Goal: Share content

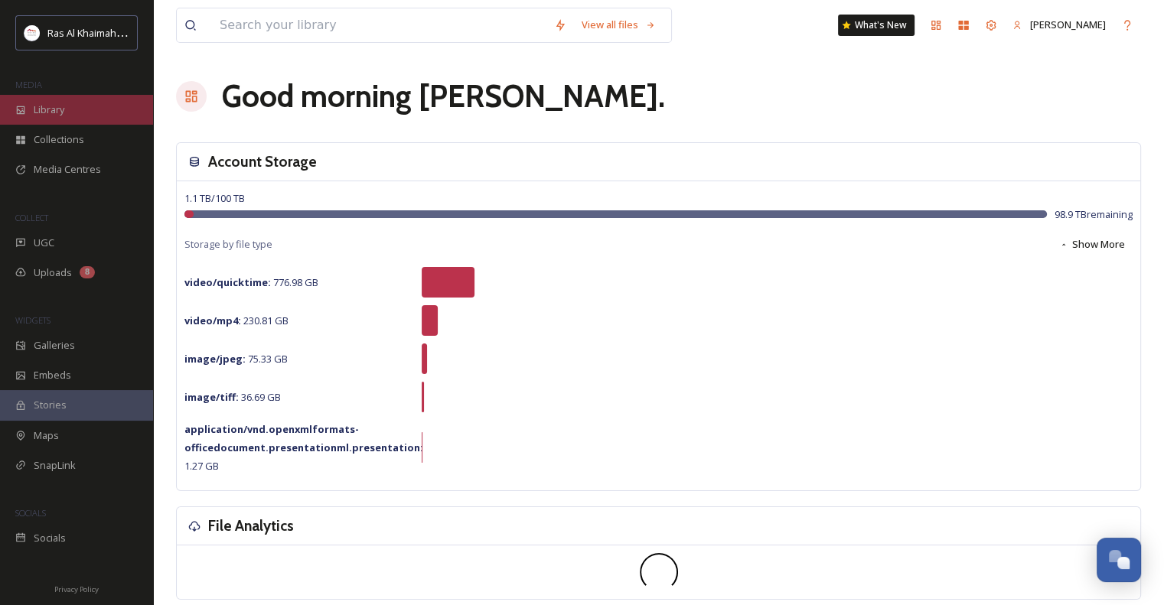
click at [64, 112] on span "Library" at bounding box center [49, 110] width 31 height 15
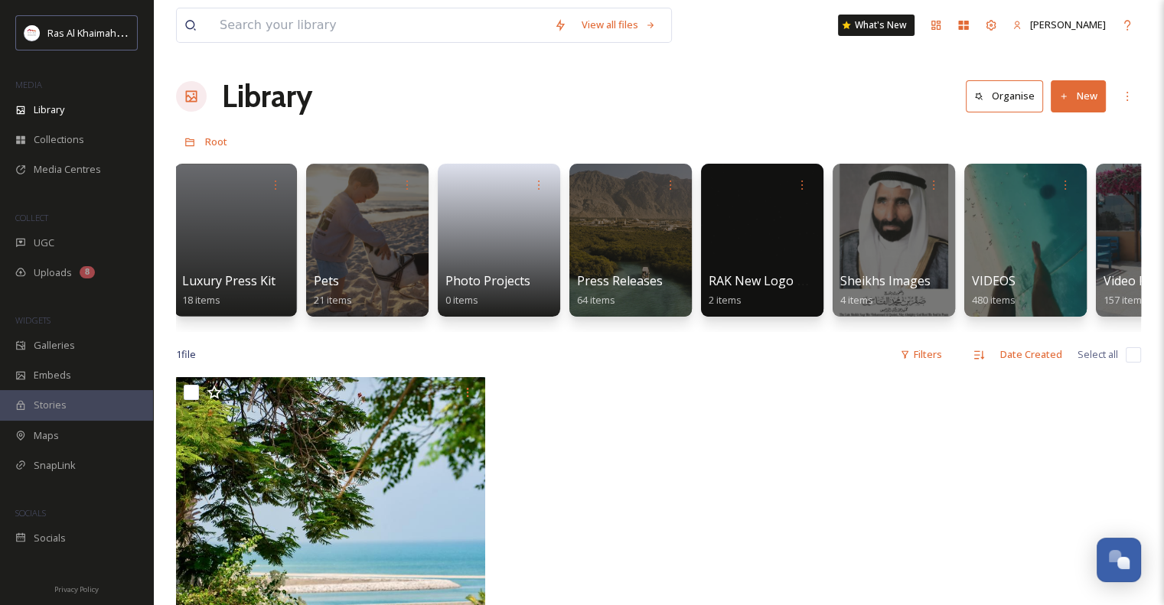
scroll to position [0, 2984]
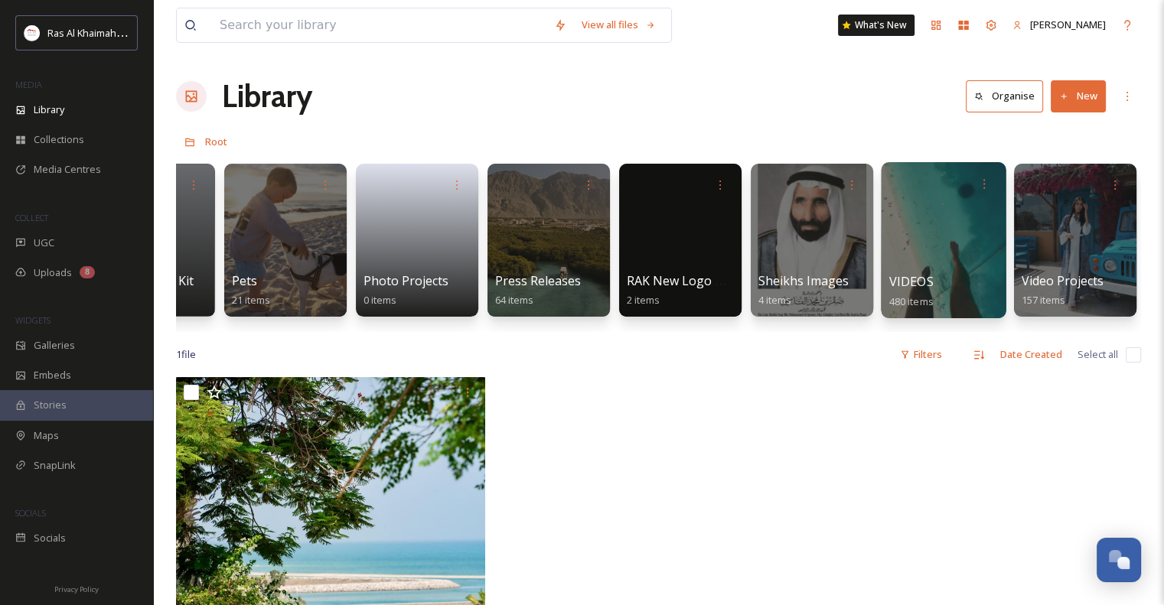
click at [941, 248] on div at bounding box center [943, 240] width 125 height 156
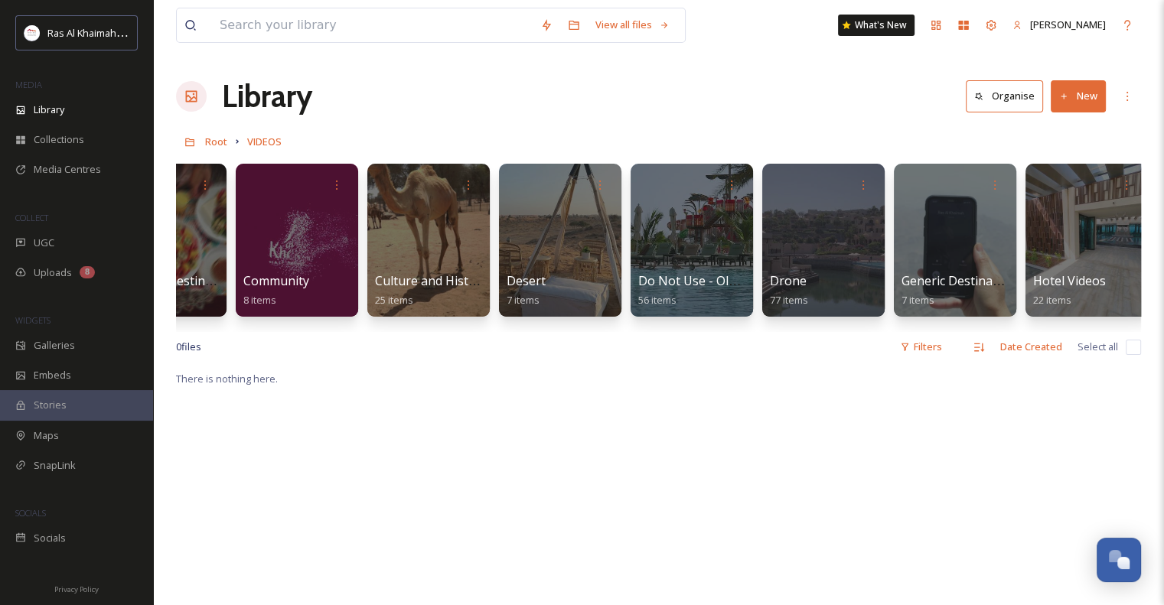
scroll to position [0, 606]
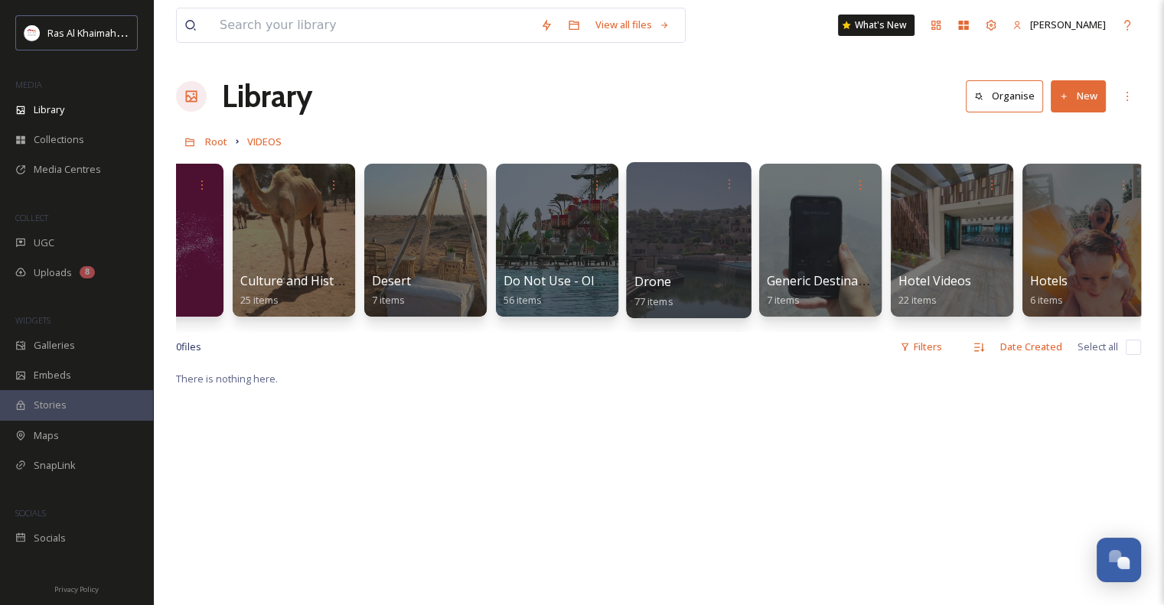
click at [699, 235] on div at bounding box center [688, 240] width 125 height 156
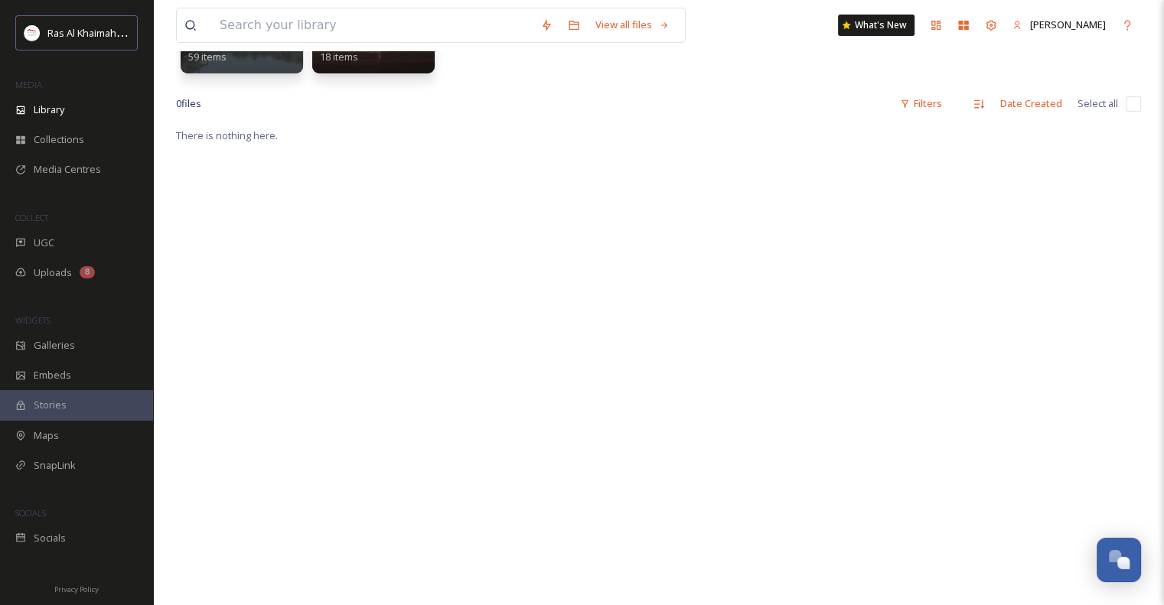
scroll to position [40, 0]
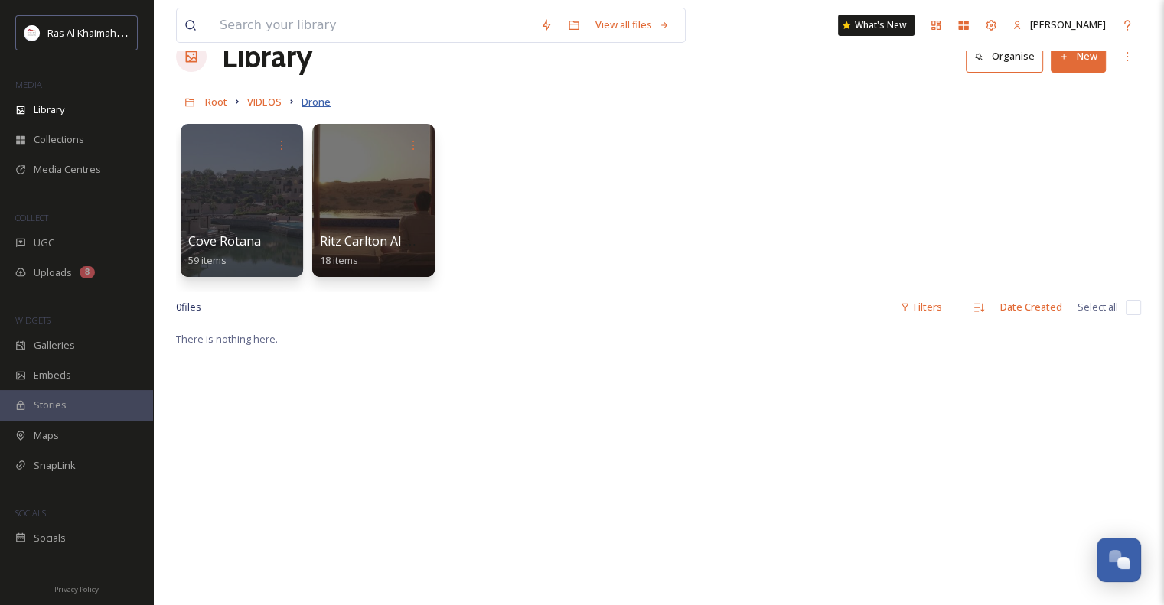
click at [315, 104] on span "Drone" at bounding box center [316, 102] width 29 height 14
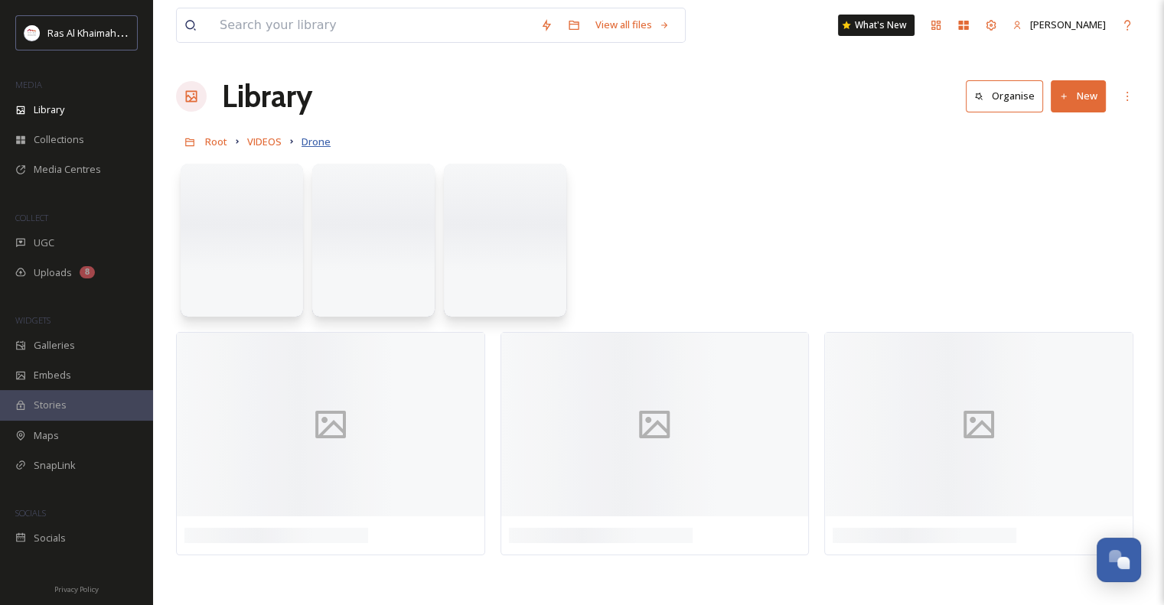
scroll to position [0, 0]
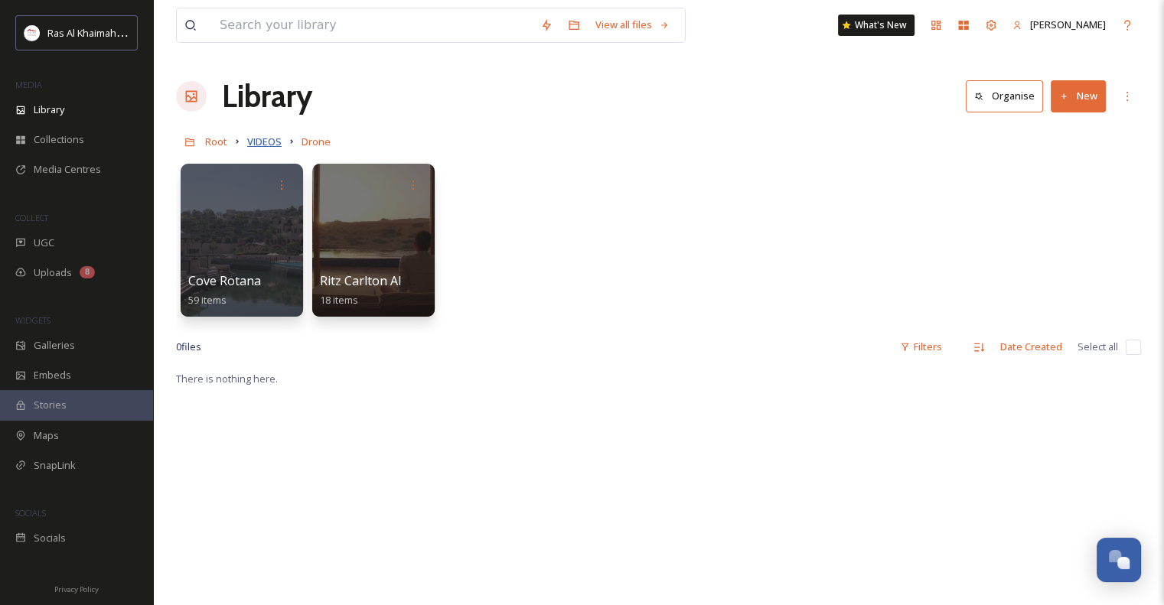
click at [269, 145] on span "VIDEOS" at bounding box center [264, 142] width 34 height 14
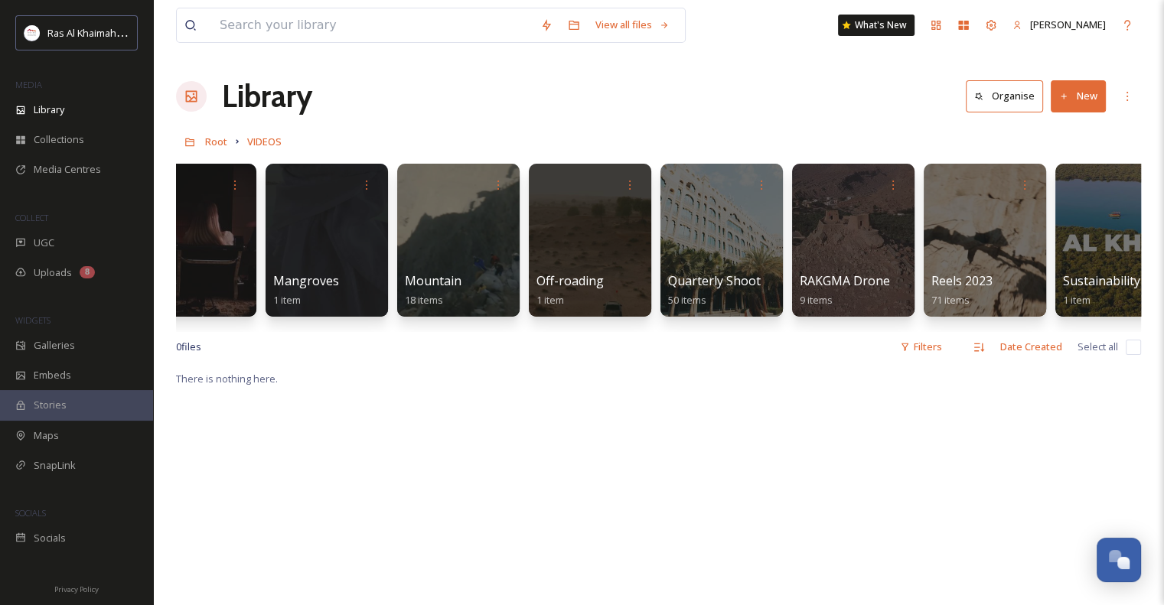
scroll to position [0, 1886]
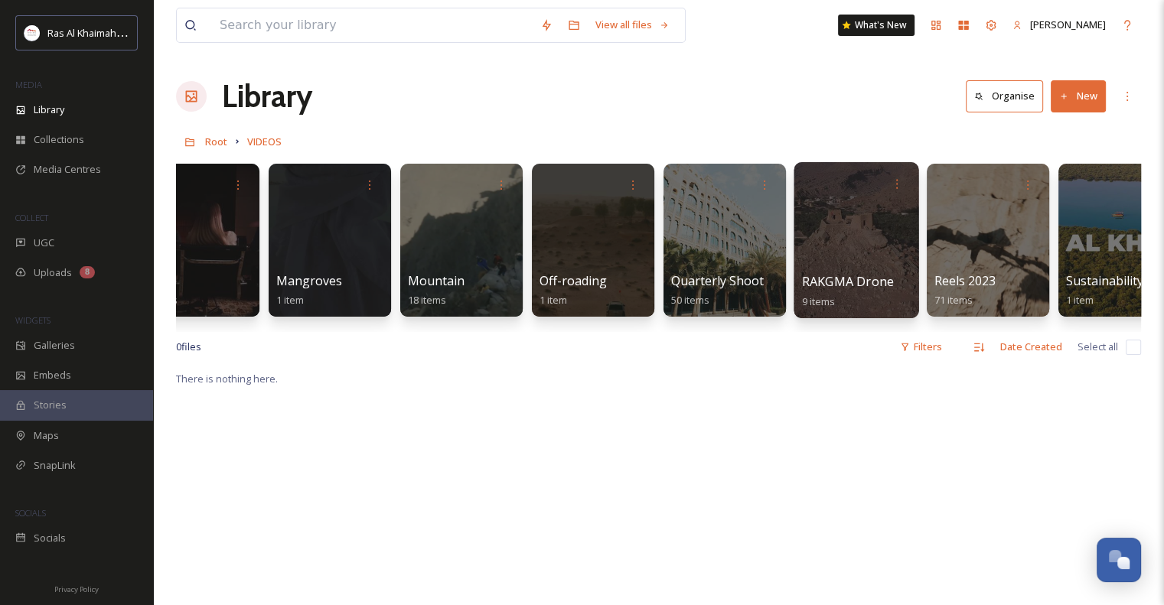
click at [854, 247] on div at bounding box center [856, 240] width 125 height 156
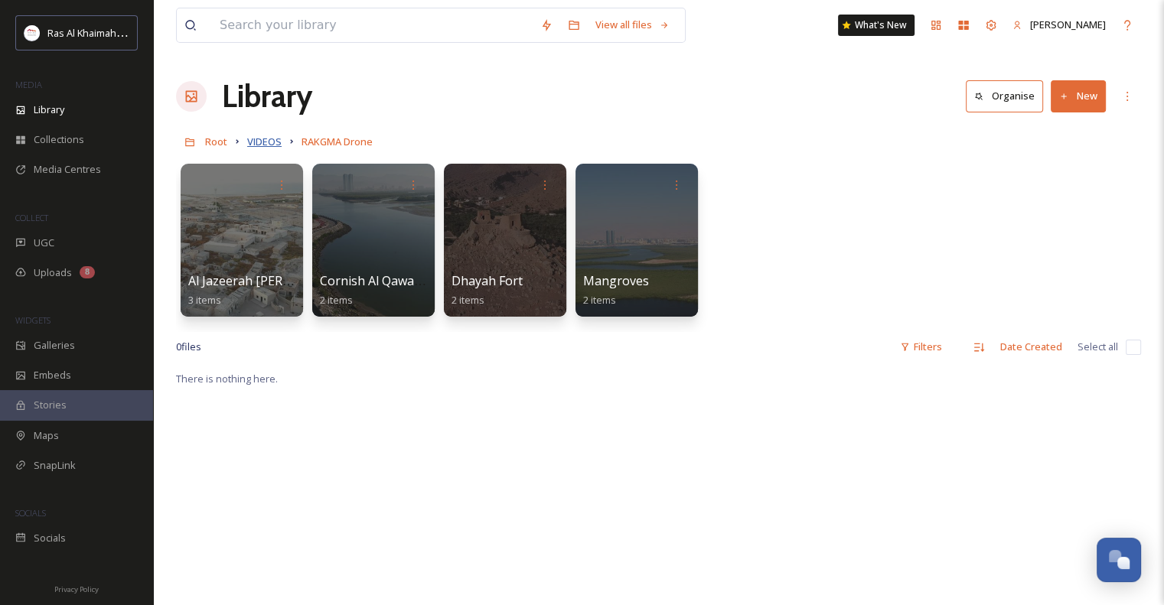
click at [279, 139] on span "VIDEOS" at bounding box center [264, 142] width 34 height 14
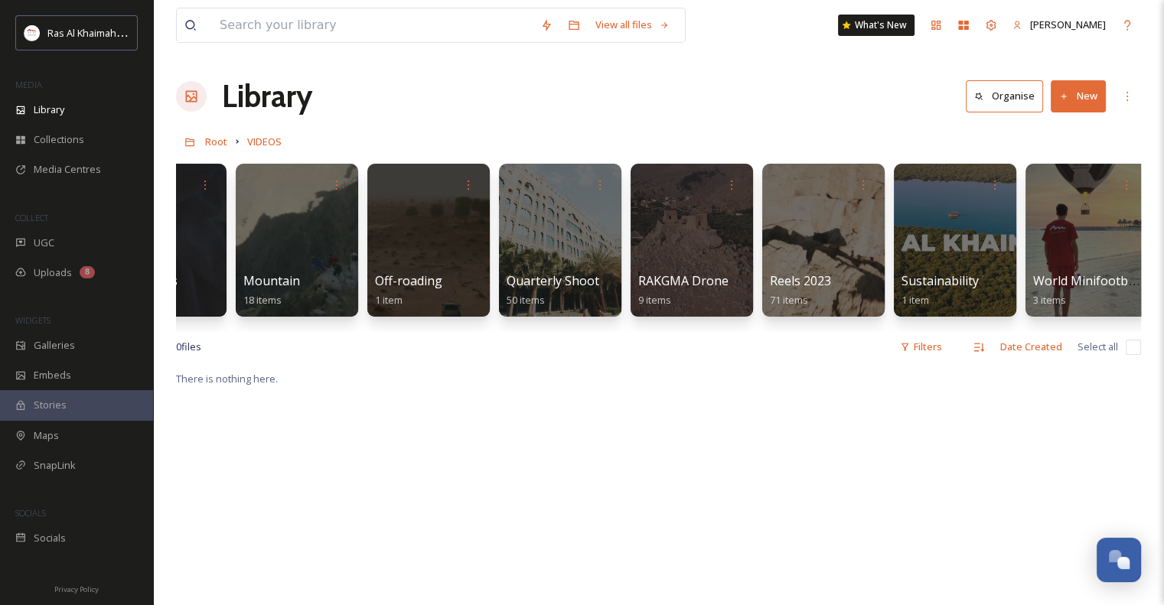
scroll to position [0, 2062]
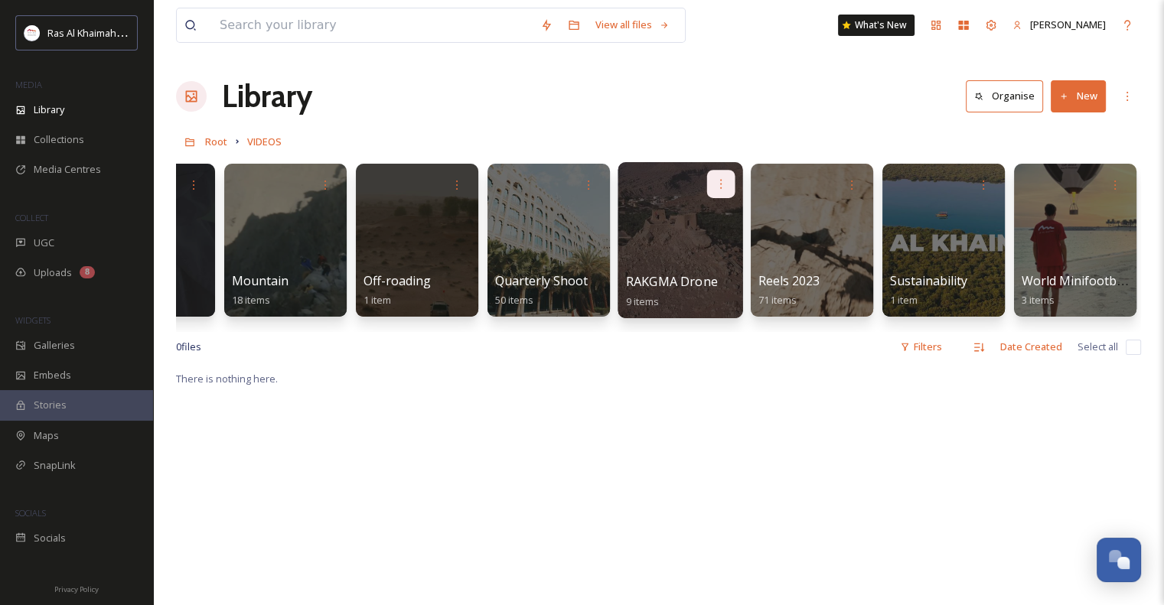
click at [716, 180] on icon at bounding box center [721, 184] width 12 height 12
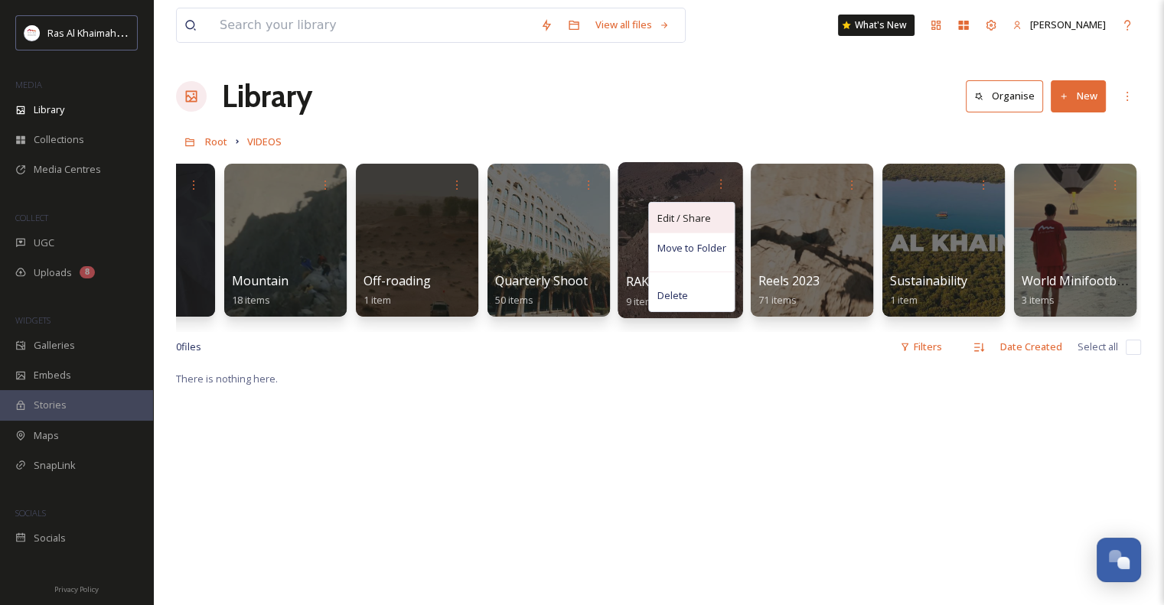
click at [697, 223] on span "Edit / Share" at bounding box center [684, 217] width 54 height 15
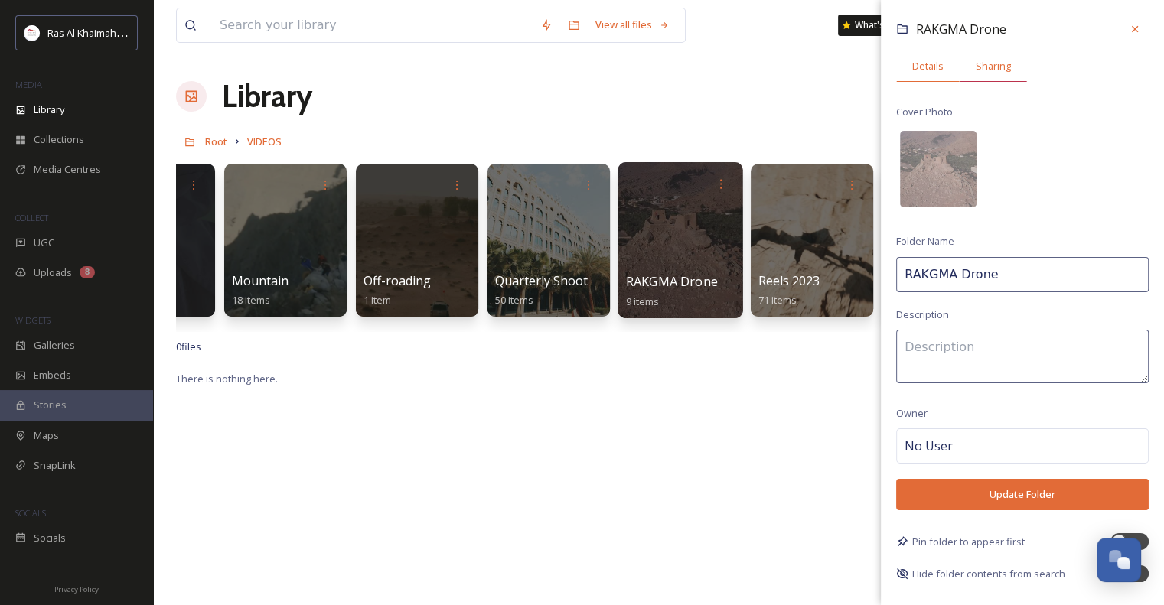
click at [976, 64] on span "Sharing" at bounding box center [993, 66] width 35 height 15
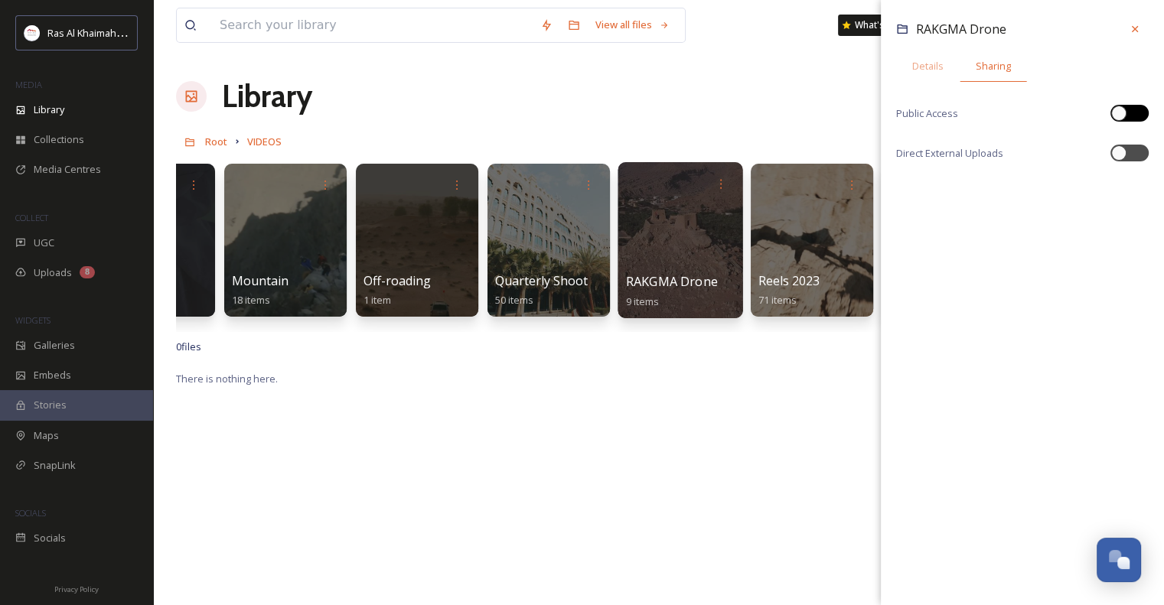
click at [1136, 116] on div at bounding box center [1137, 113] width 8 height 8
checkbox input "true"
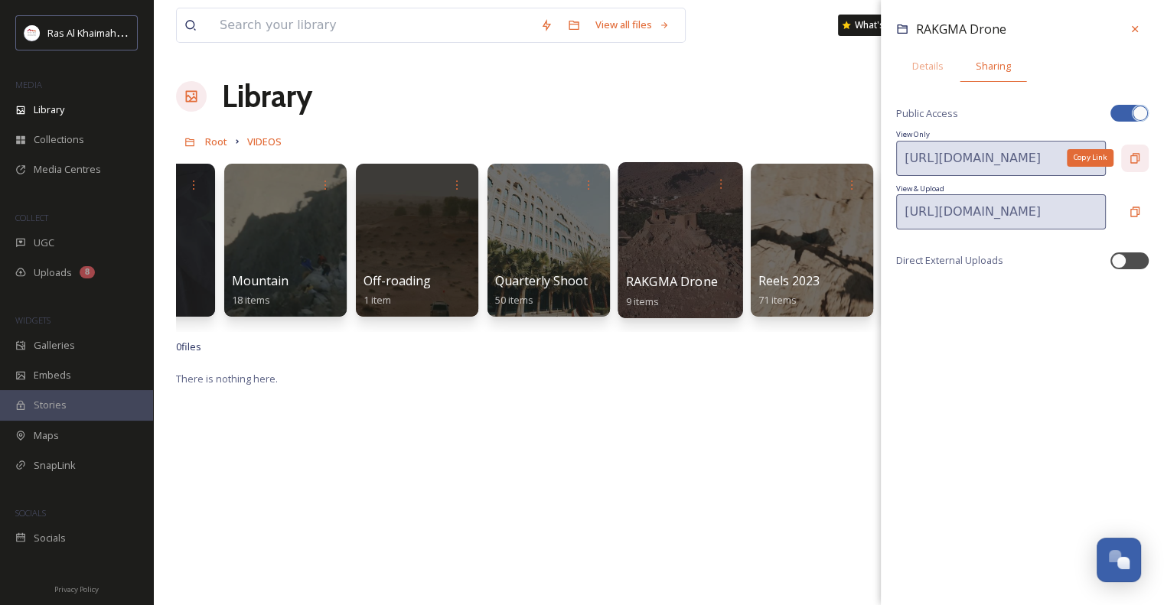
click at [1133, 163] on icon at bounding box center [1135, 158] width 12 height 12
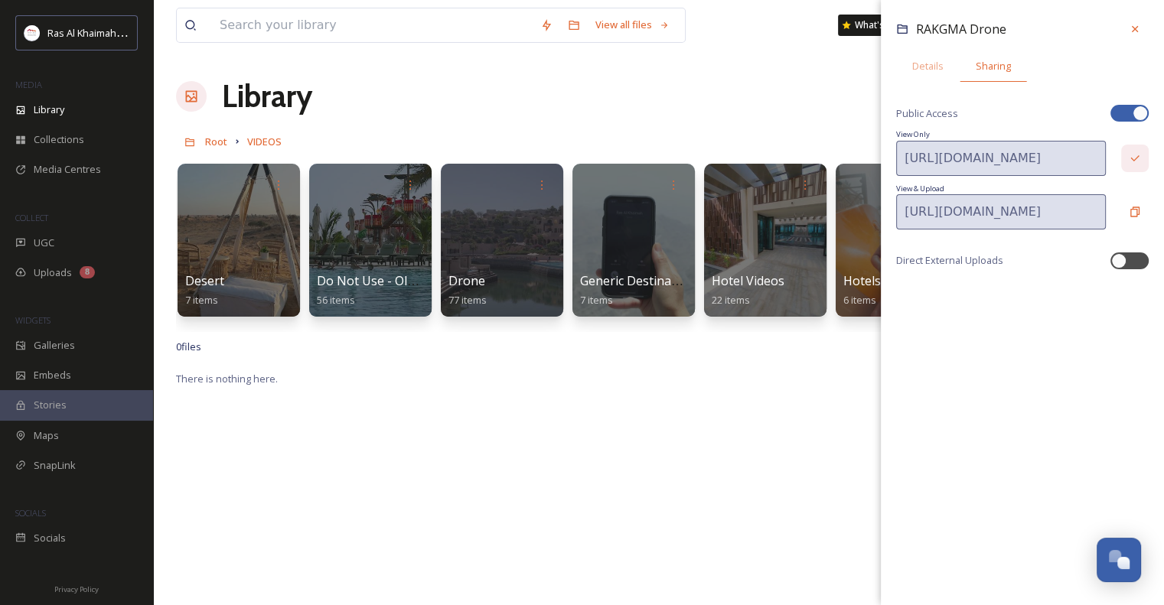
scroll to position [0, 792]
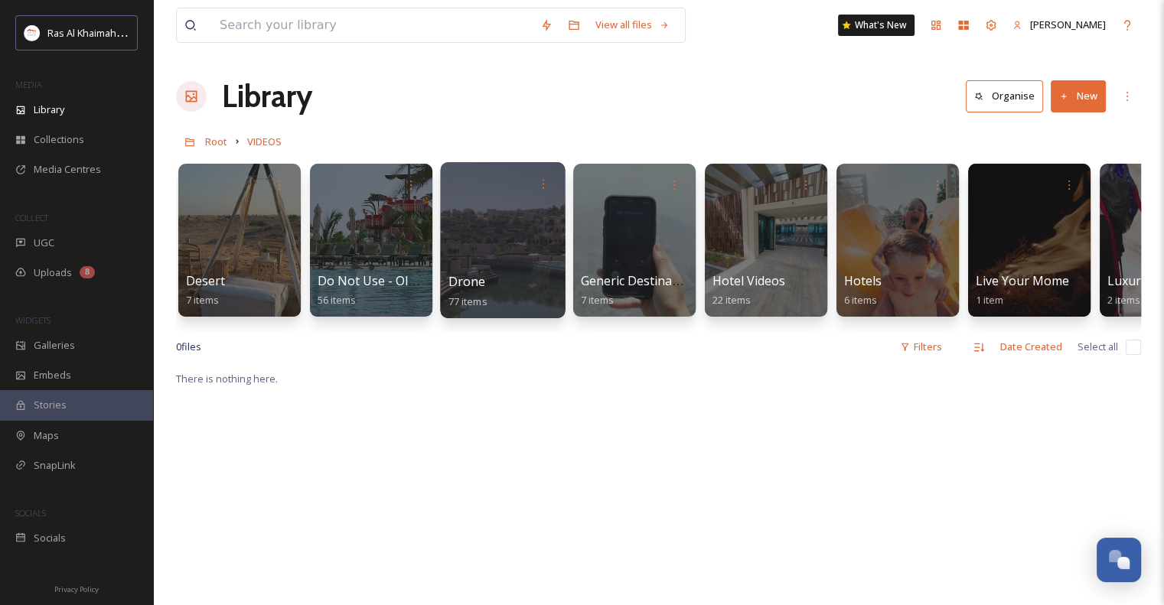
click at [511, 211] on div at bounding box center [502, 240] width 125 height 156
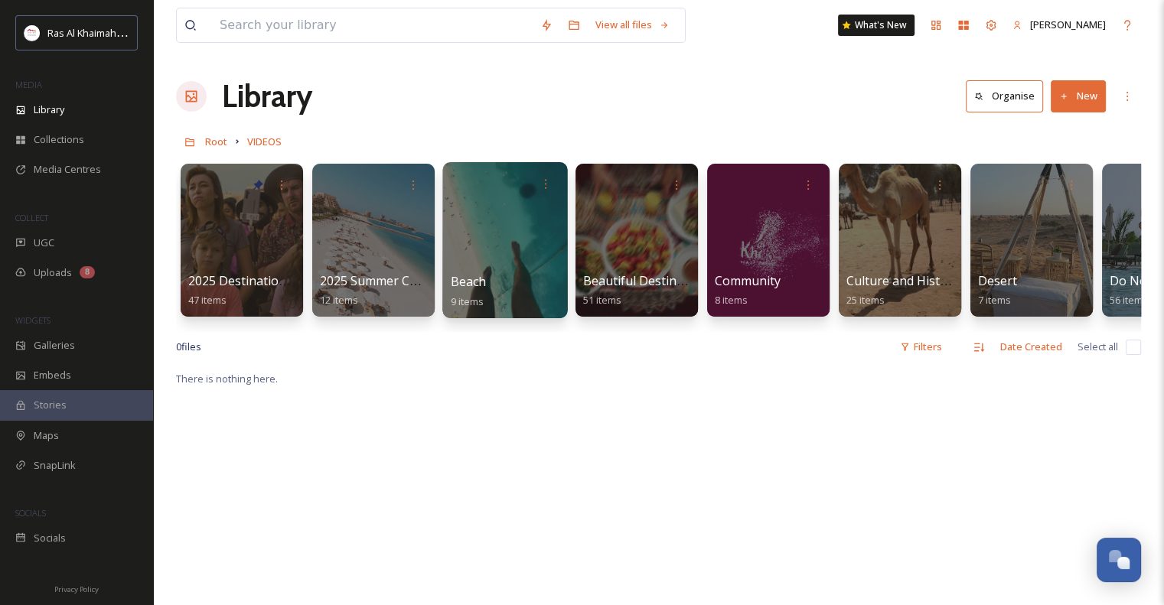
click at [502, 228] on div at bounding box center [504, 240] width 125 height 156
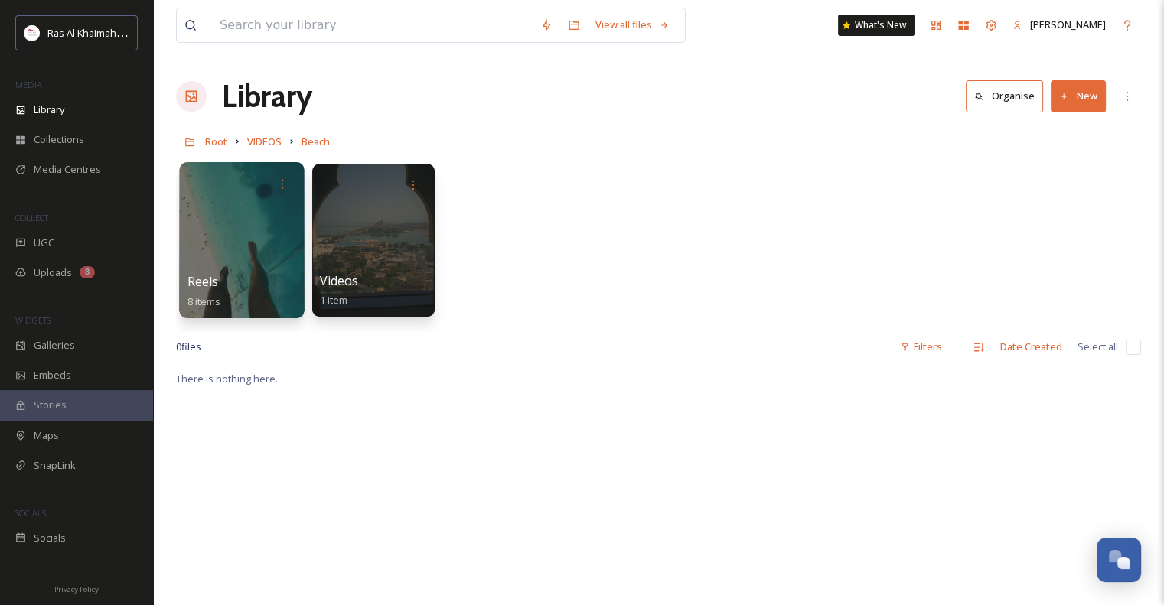
click at [245, 223] on div at bounding box center [241, 240] width 125 height 156
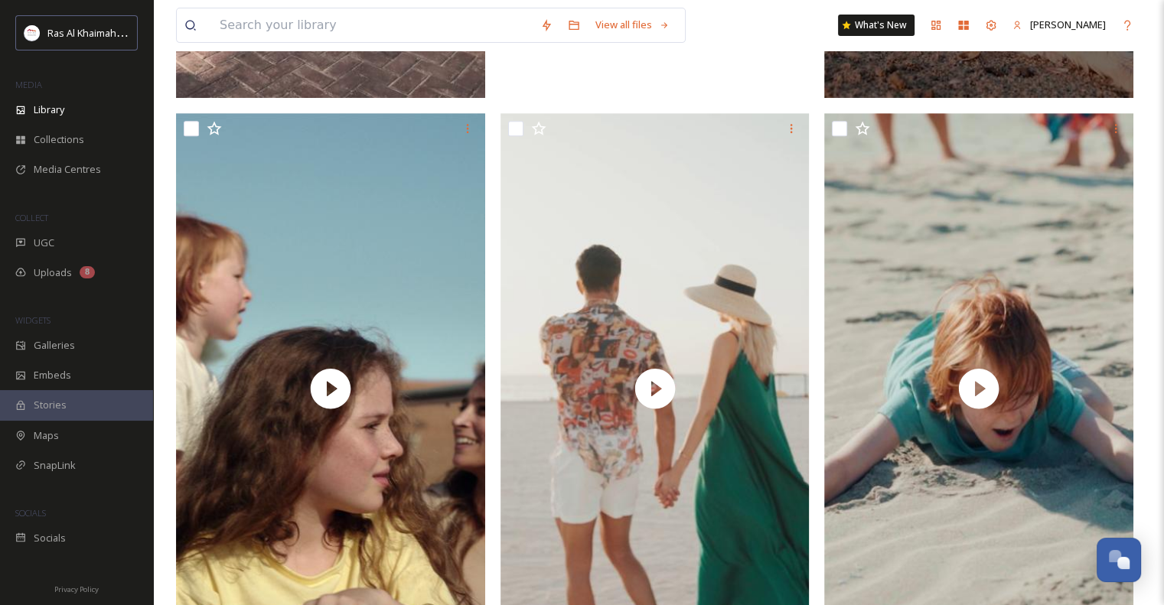
scroll to position [661, 0]
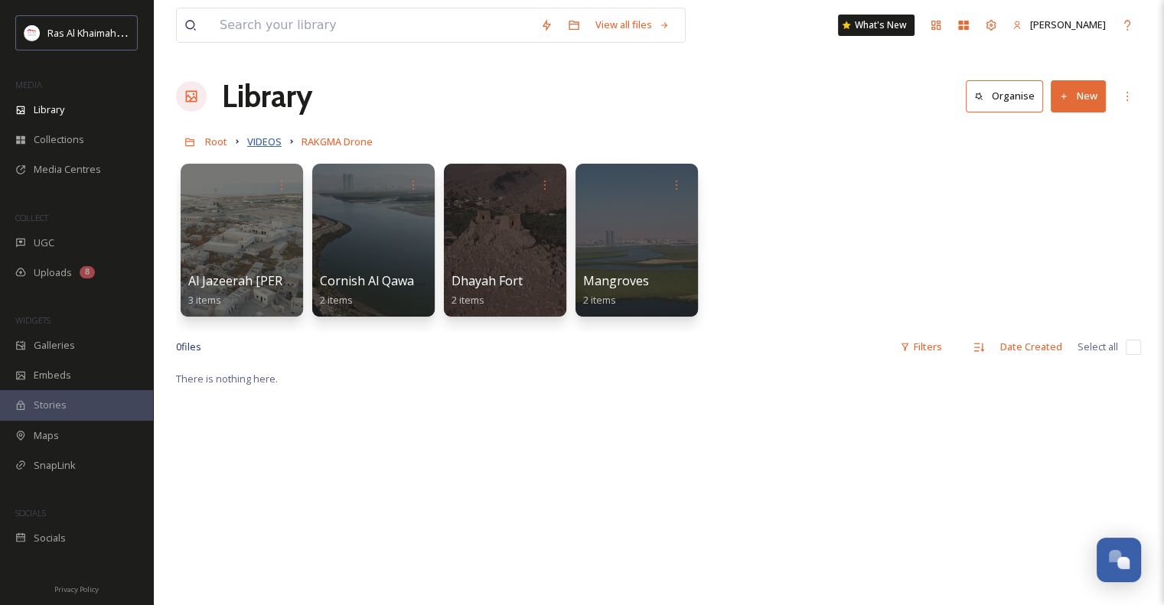
click at [266, 141] on span "VIDEOS" at bounding box center [264, 142] width 34 height 14
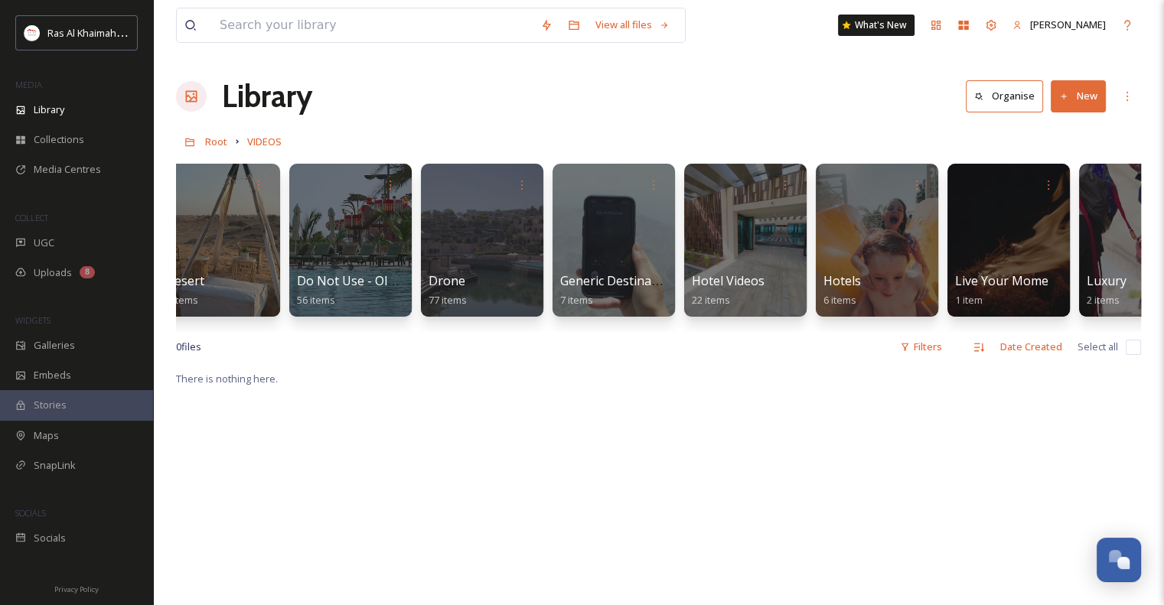
scroll to position [0, 466]
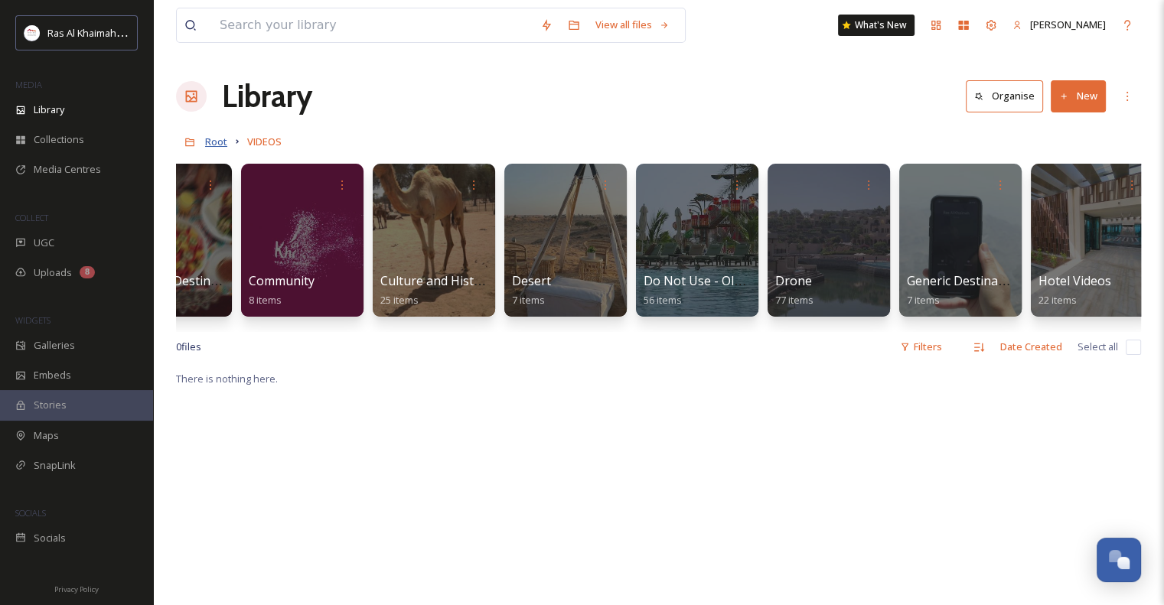
click at [210, 144] on span "Root" at bounding box center [216, 142] width 22 height 14
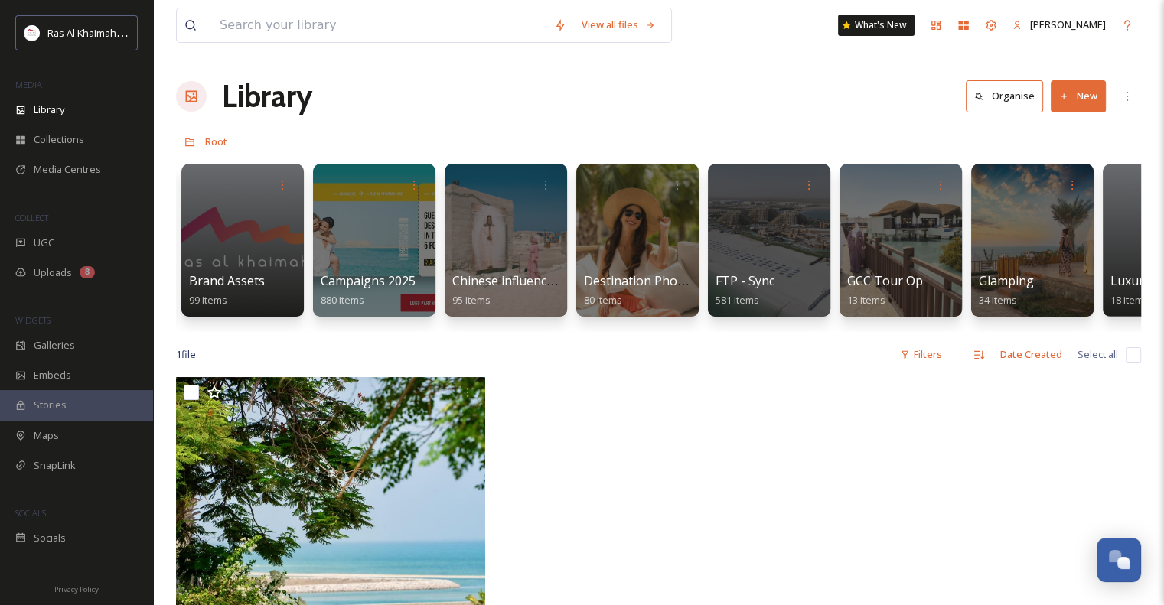
scroll to position [0, 1976]
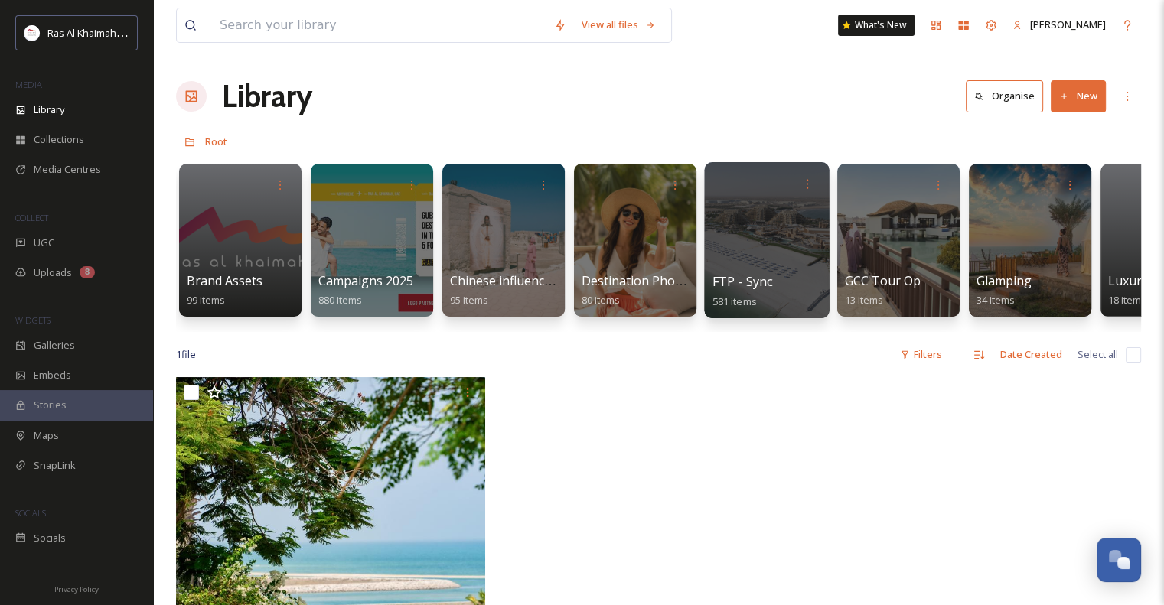
click at [756, 236] on div at bounding box center [766, 240] width 125 height 156
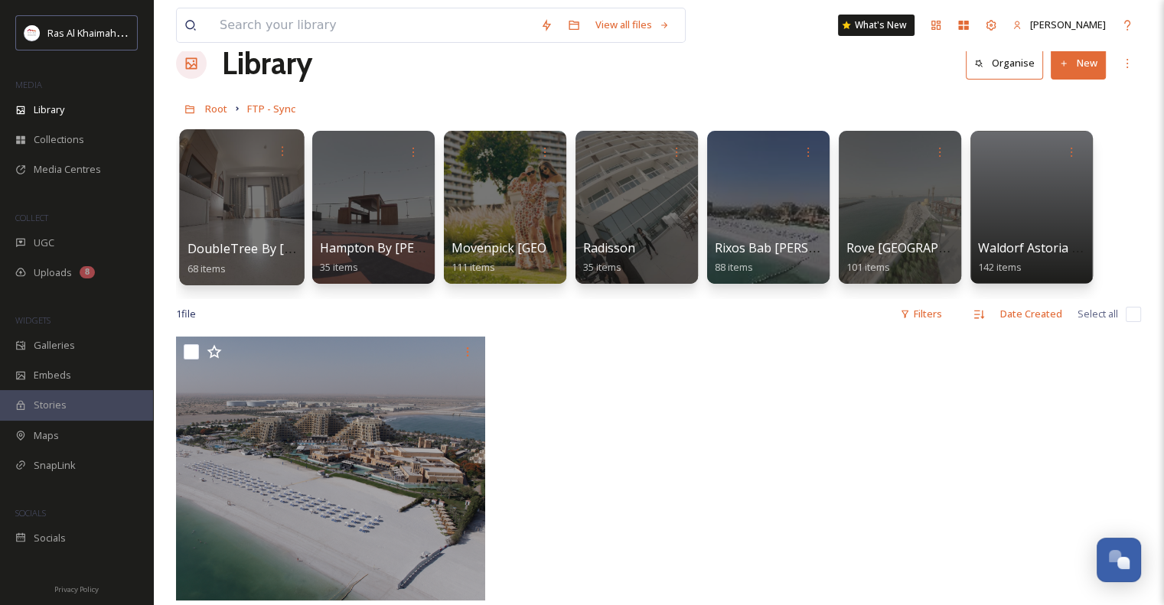
scroll to position [37, 0]
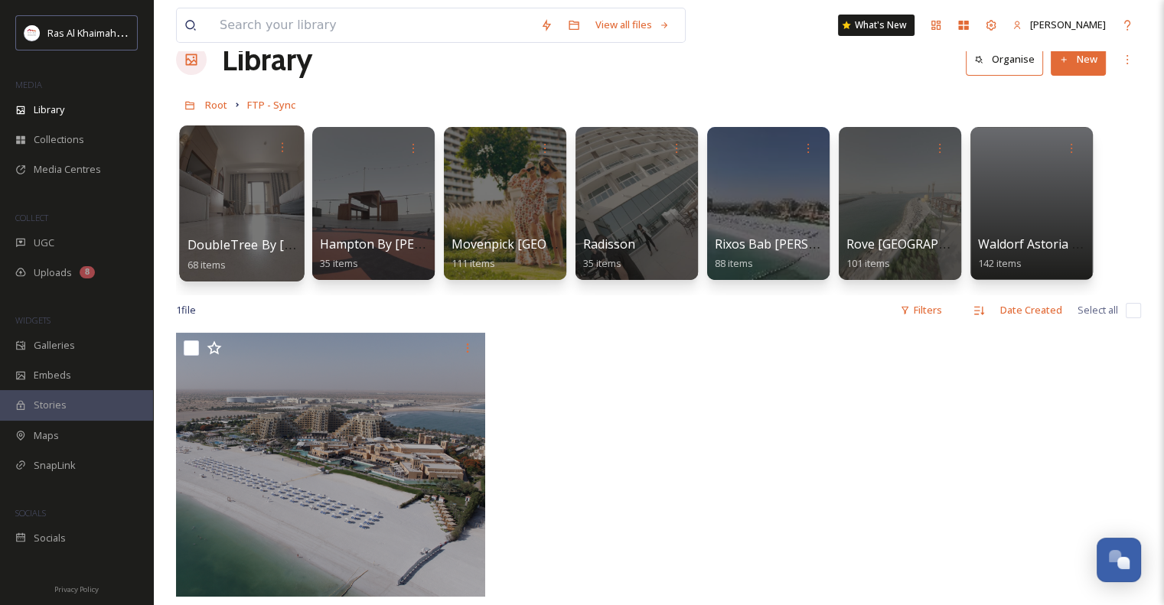
click at [253, 206] on div at bounding box center [241, 204] width 125 height 156
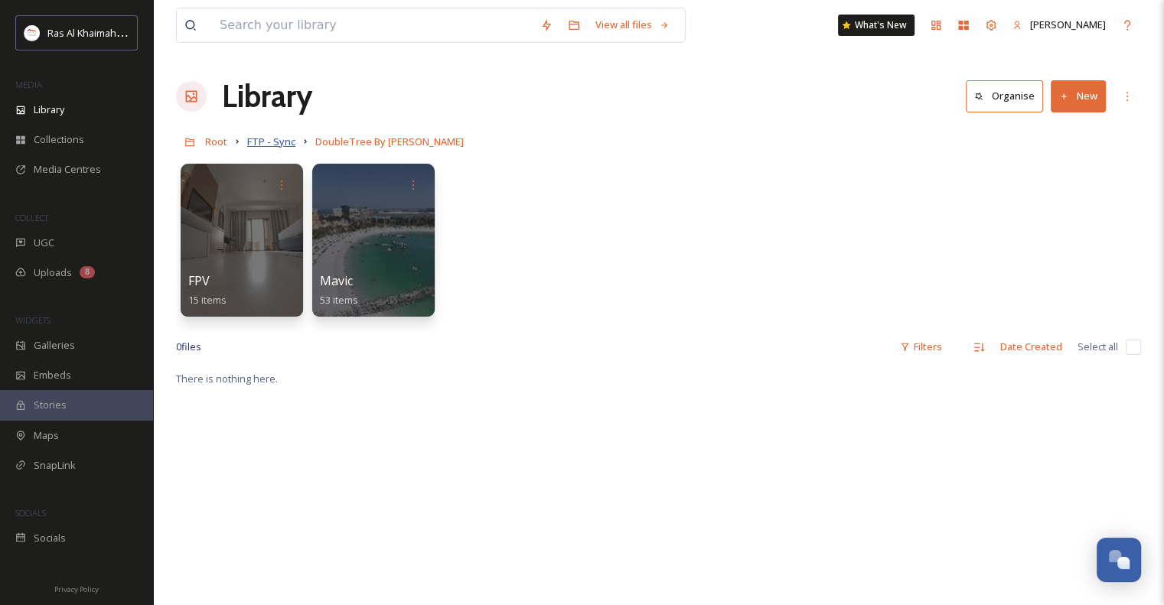
click at [279, 139] on span "FTP - Sync" at bounding box center [271, 142] width 48 height 14
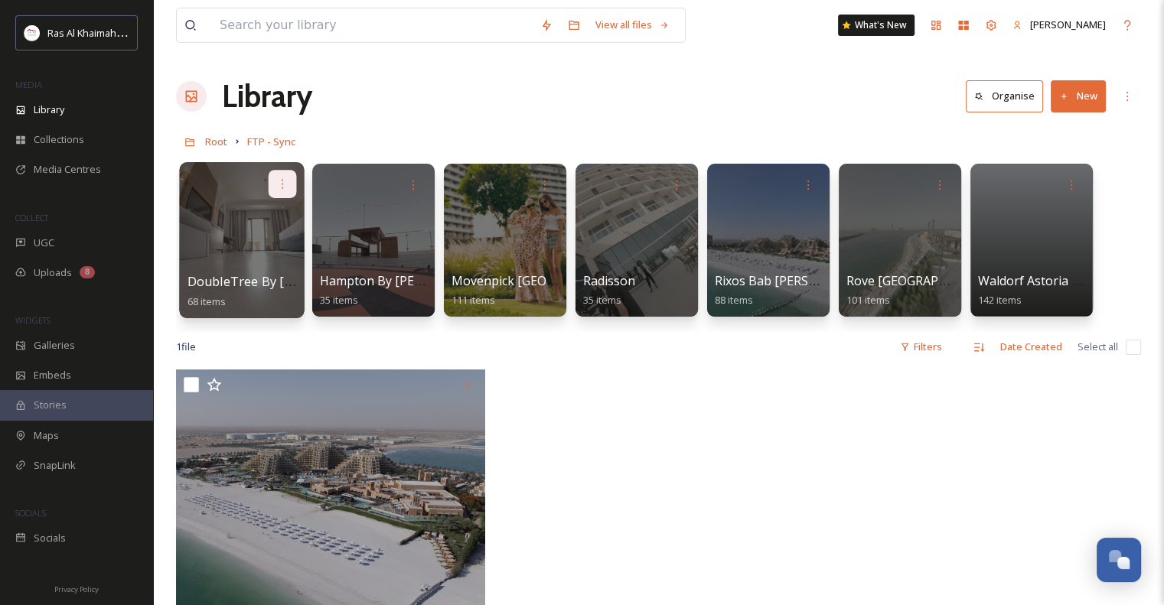
click at [287, 181] on icon at bounding box center [282, 184] width 12 height 12
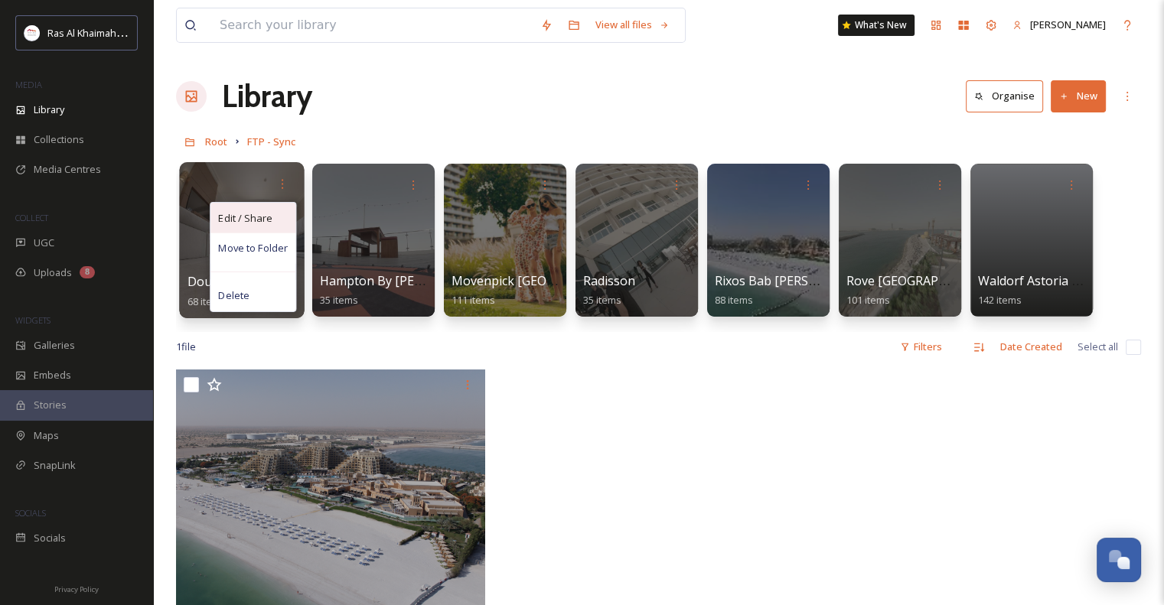
click at [280, 221] on div "Edit / Share" at bounding box center [252, 218] width 85 height 31
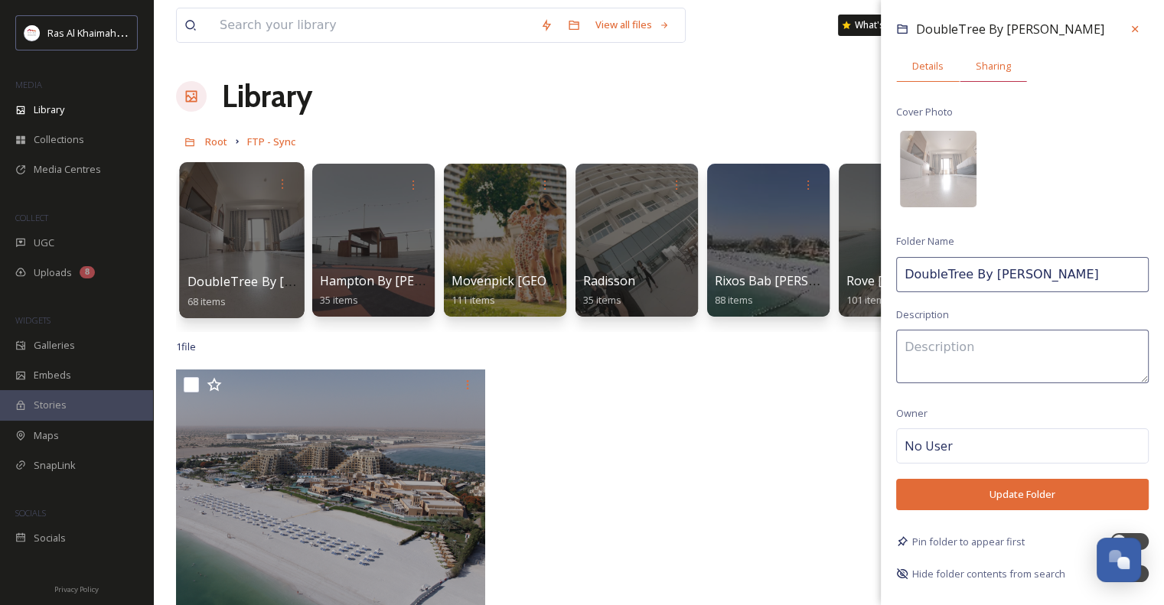
click at [993, 70] on span "Sharing" at bounding box center [993, 66] width 35 height 15
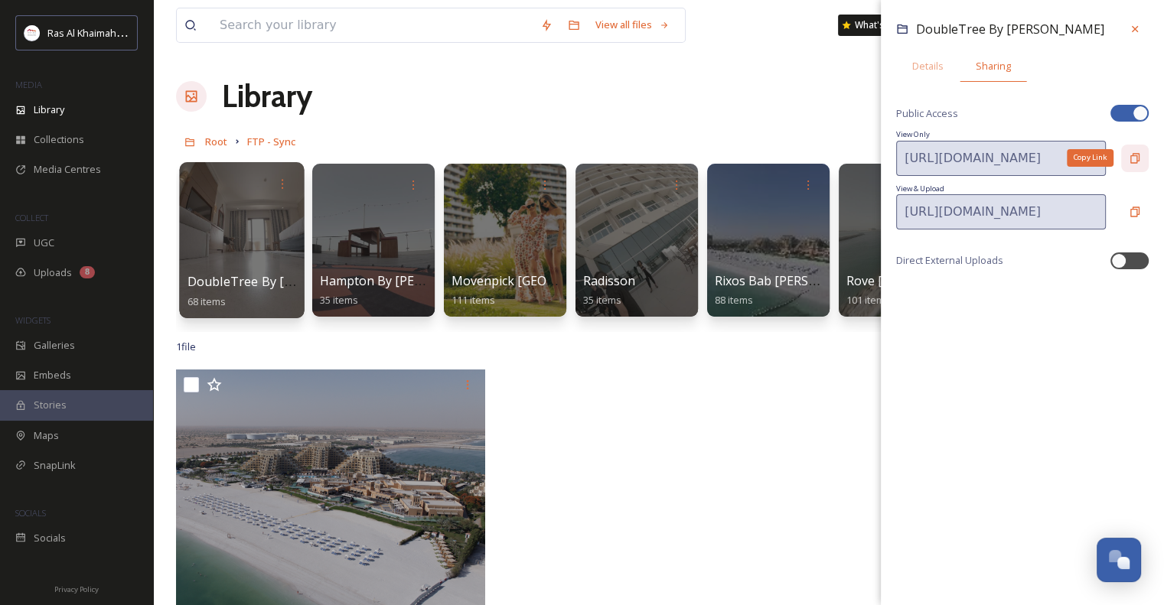
click at [1136, 156] on icon at bounding box center [1135, 158] width 12 height 12
click at [275, 259] on div at bounding box center [241, 240] width 125 height 156
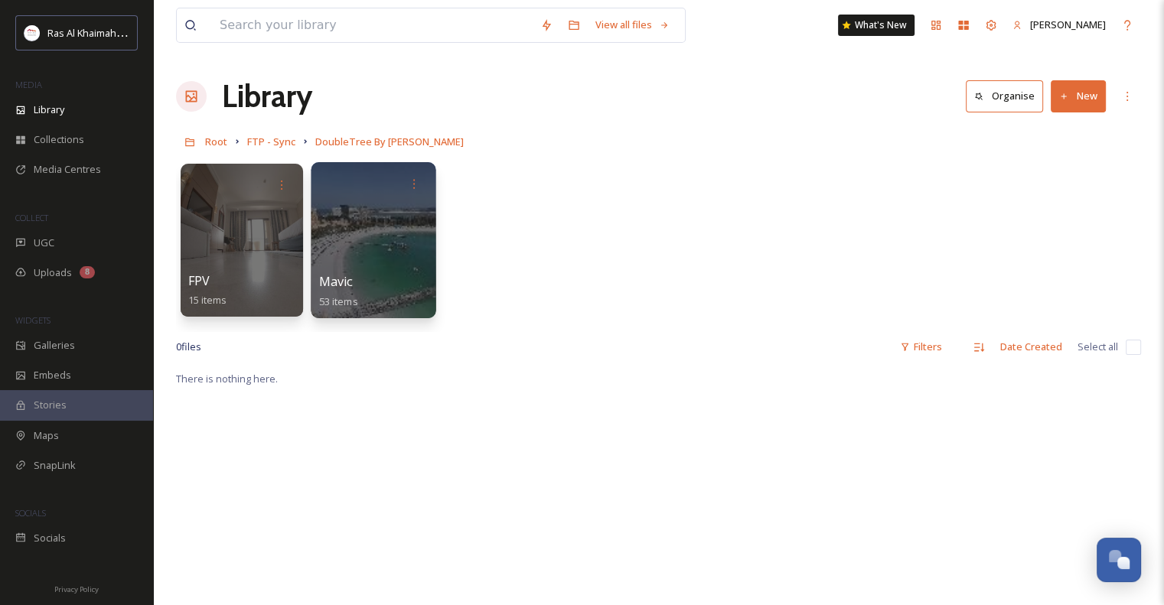
click at [383, 235] on div at bounding box center [373, 240] width 125 height 156
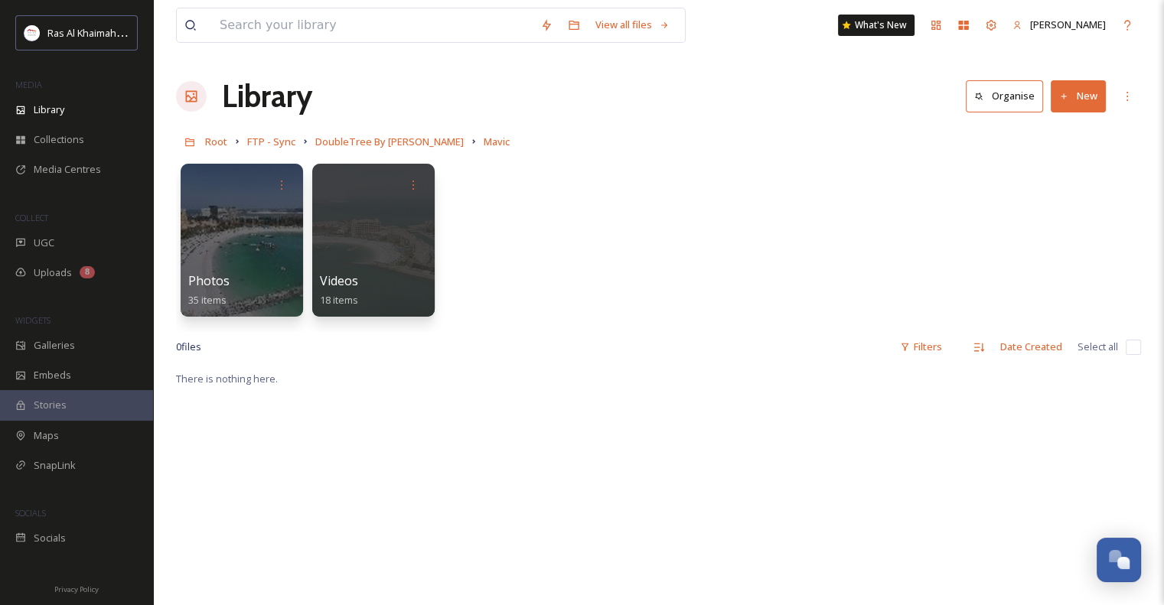
click at [383, 235] on div at bounding box center [373, 240] width 122 height 153
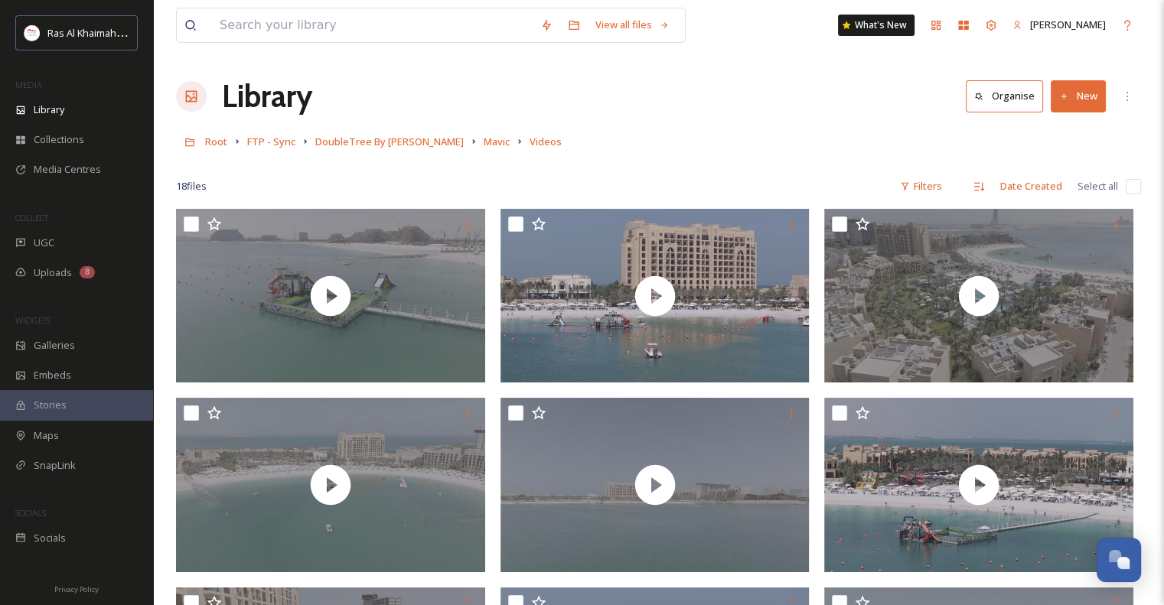
click at [692, 48] on div "View all files What's New [PERSON_NAME]" at bounding box center [658, 25] width 965 height 51
